Goal: Information Seeking & Learning: Learn about a topic

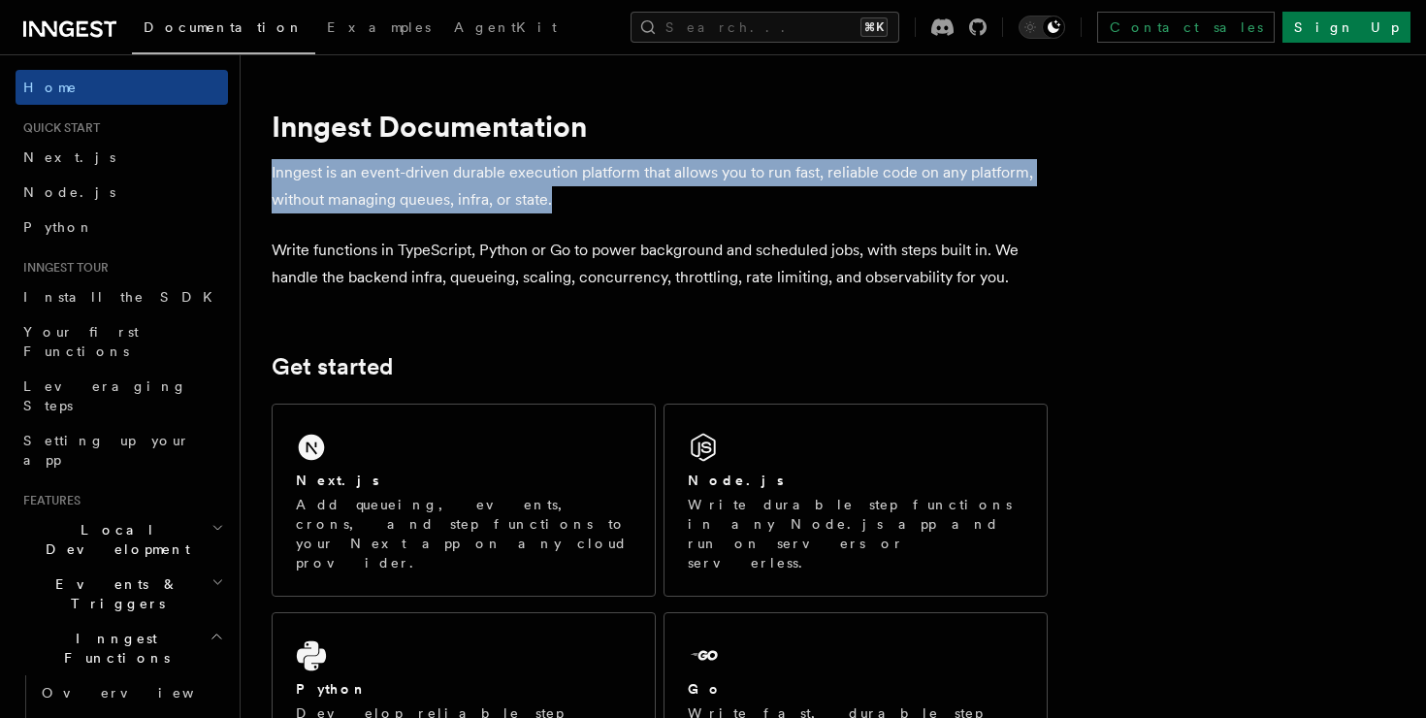
drag, startPoint x: 263, startPoint y: 163, endPoint x: 571, endPoint y: 188, distance: 309.5
click at [571, 188] on p "Inngest is an event-driven durable execution platform that allows you to run fa…" at bounding box center [660, 186] width 776 height 54
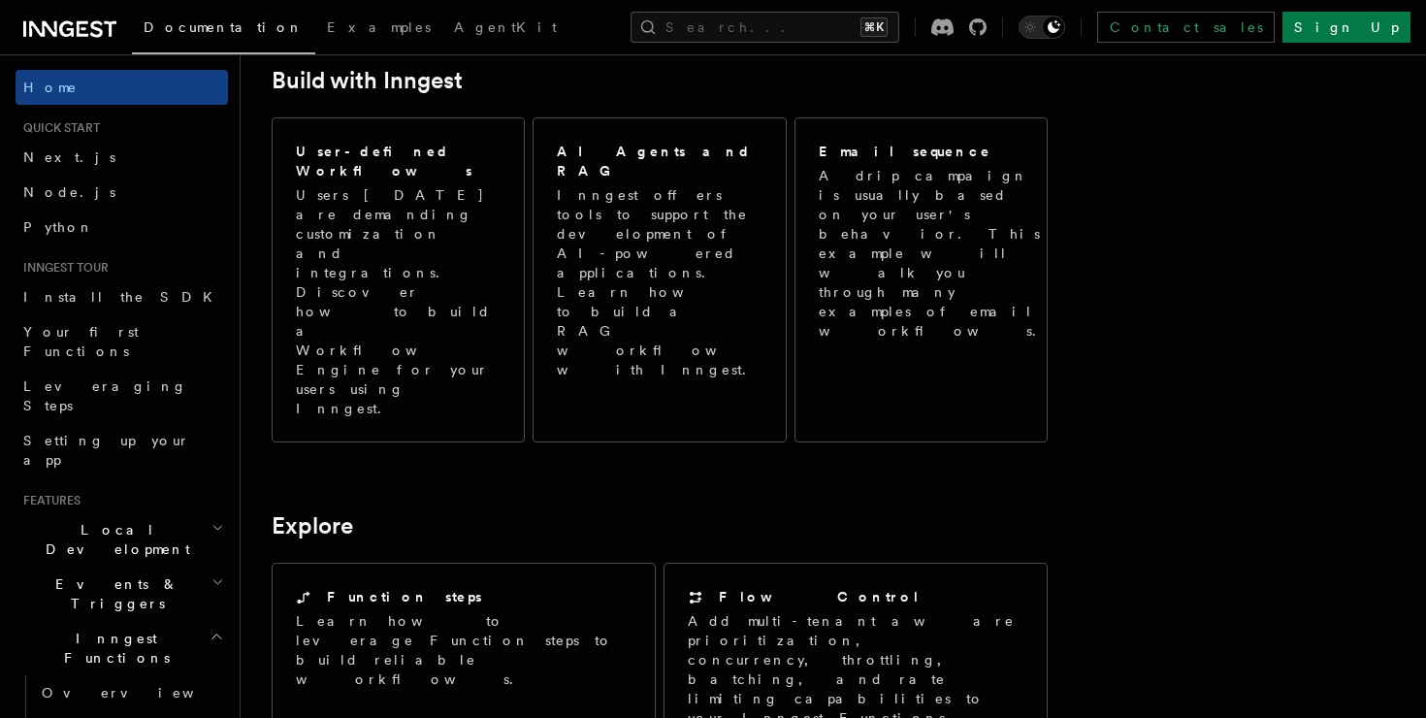
scroll to position [1104, 0]
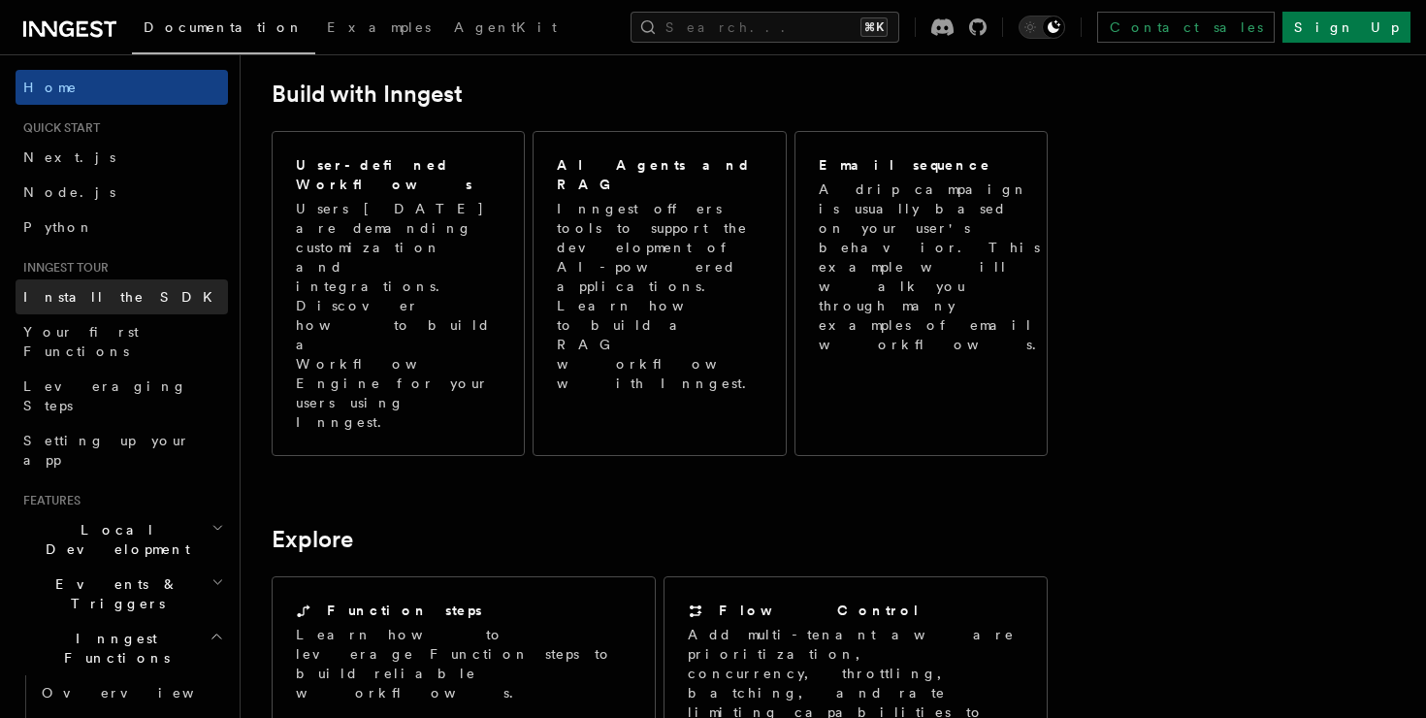
click at [183, 298] on link "Install the SDK" at bounding box center [122, 296] width 212 height 35
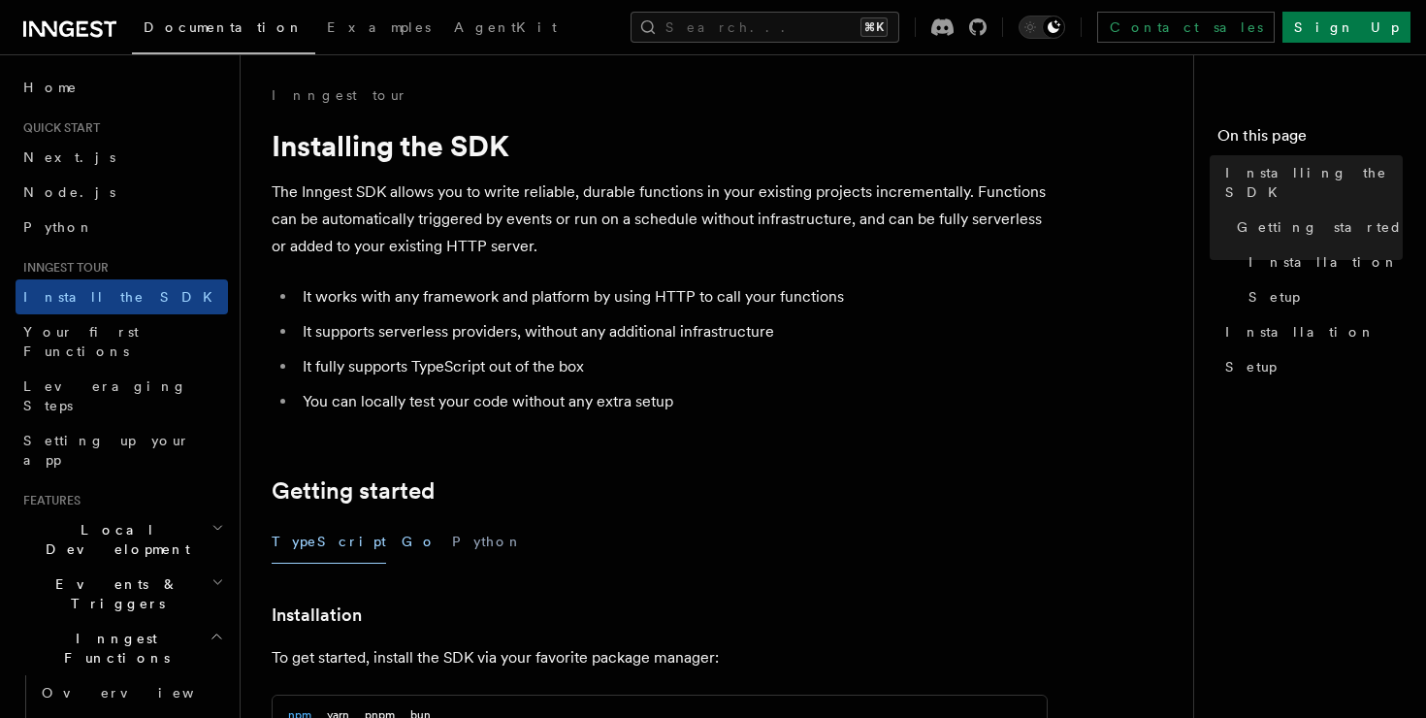
click at [402, 532] on button "Go" at bounding box center [419, 542] width 35 height 44
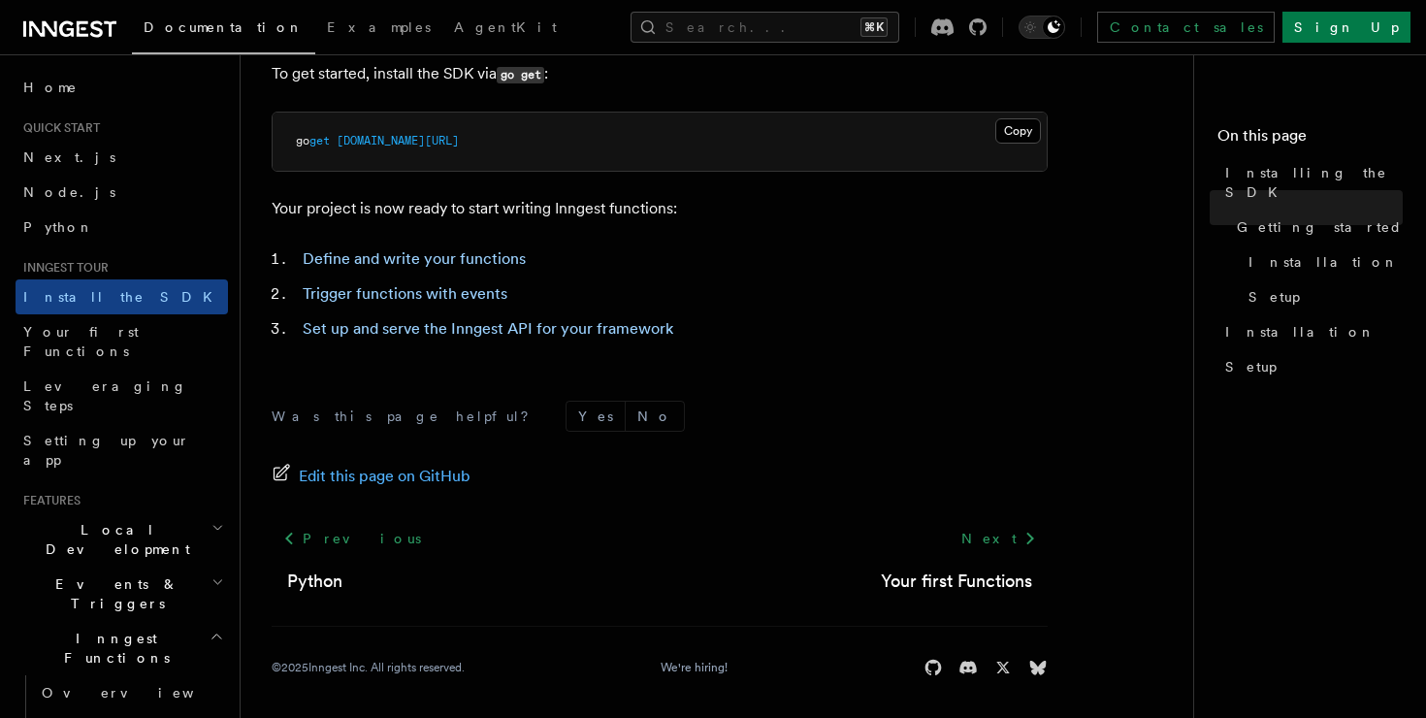
scroll to position [532, 0]
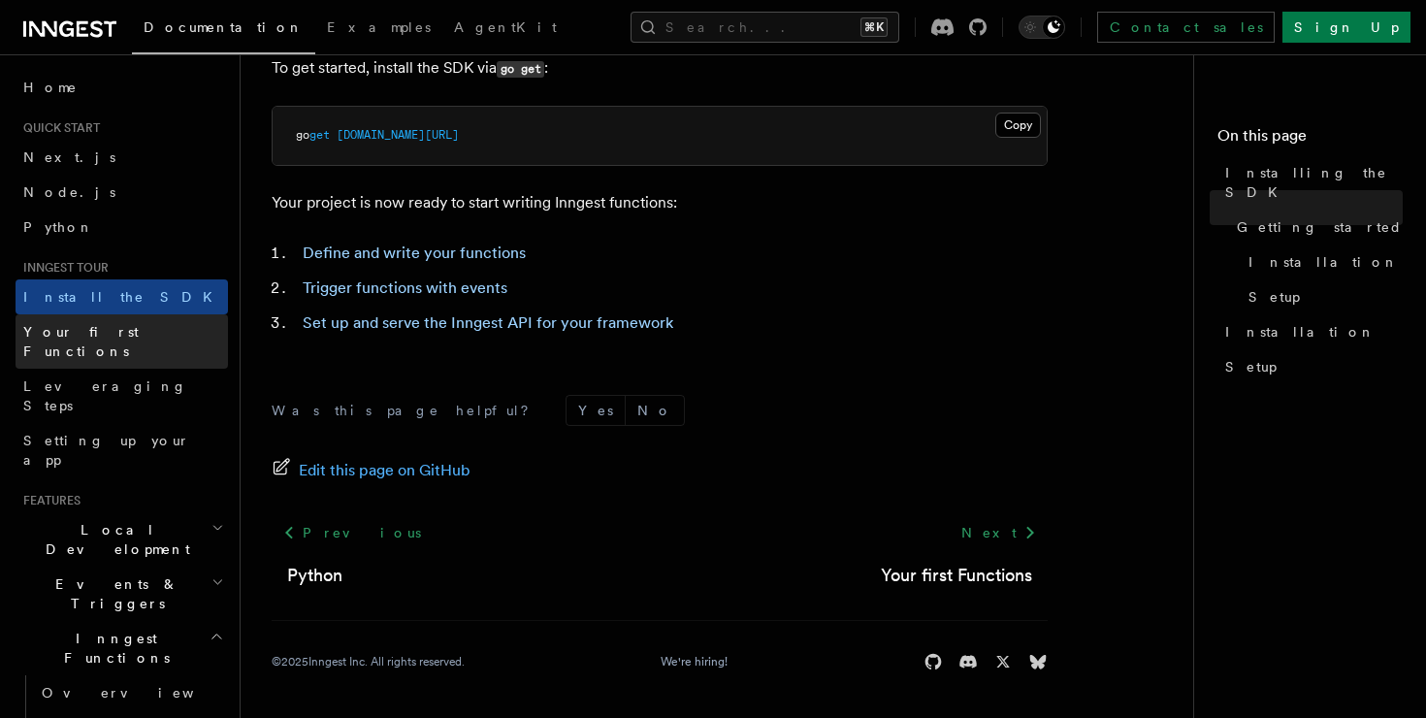
click at [135, 333] on span "Your first Functions" at bounding box center [80, 341] width 115 height 35
